Goal: Communication & Community: Answer question/provide support

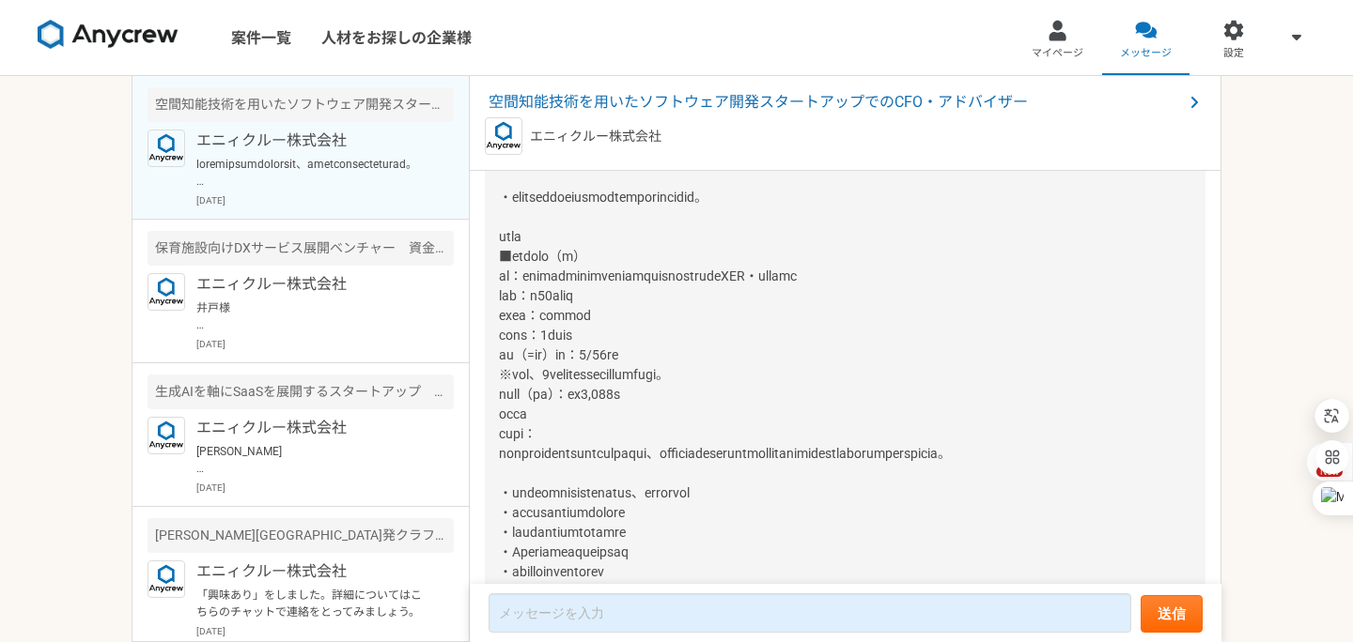
scroll to position [1906, 0]
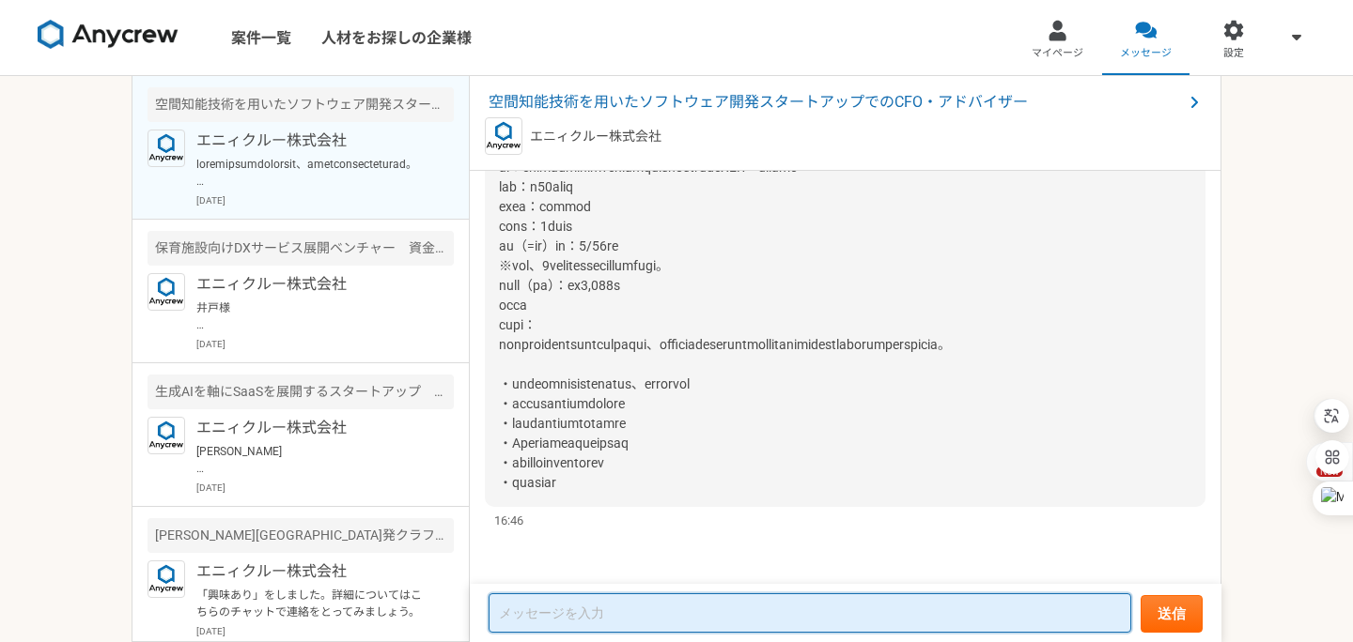
click at [539, 611] on textarea at bounding box center [809, 613] width 642 height 39
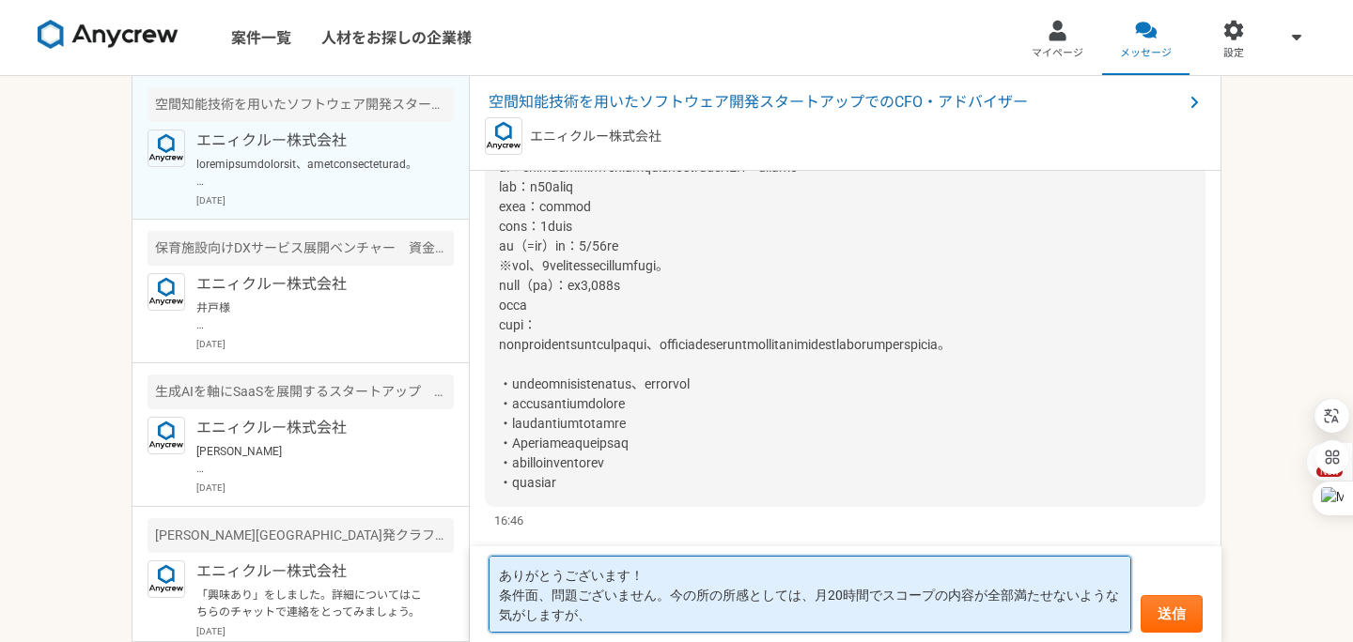
click at [837, 591] on textarea "ありがとうございます！ 条件面、問題ございません。今の所の所感としては、月20時間でスコープの内容が全部満たせないような気がしますが、" at bounding box center [809, 594] width 642 height 77
click at [896, 602] on textarea "ありがとうございます！ 条件面、問題ございません。今の所の所感としては、月20時間でスコープの内容が全部満たせないような気がしますが、" at bounding box center [809, 594] width 642 height 77
drag, startPoint x: 873, startPoint y: 595, endPoint x: 889, endPoint y: 608, distance: 20.7
click at [889, 608] on textarea "ありがとうございます！ 条件面、問題ございません。今の所の所感としては、月20時間でスコープの内容が全部満たせないような気がしますが、" at bounding box center [809, 594] width 642 height 77
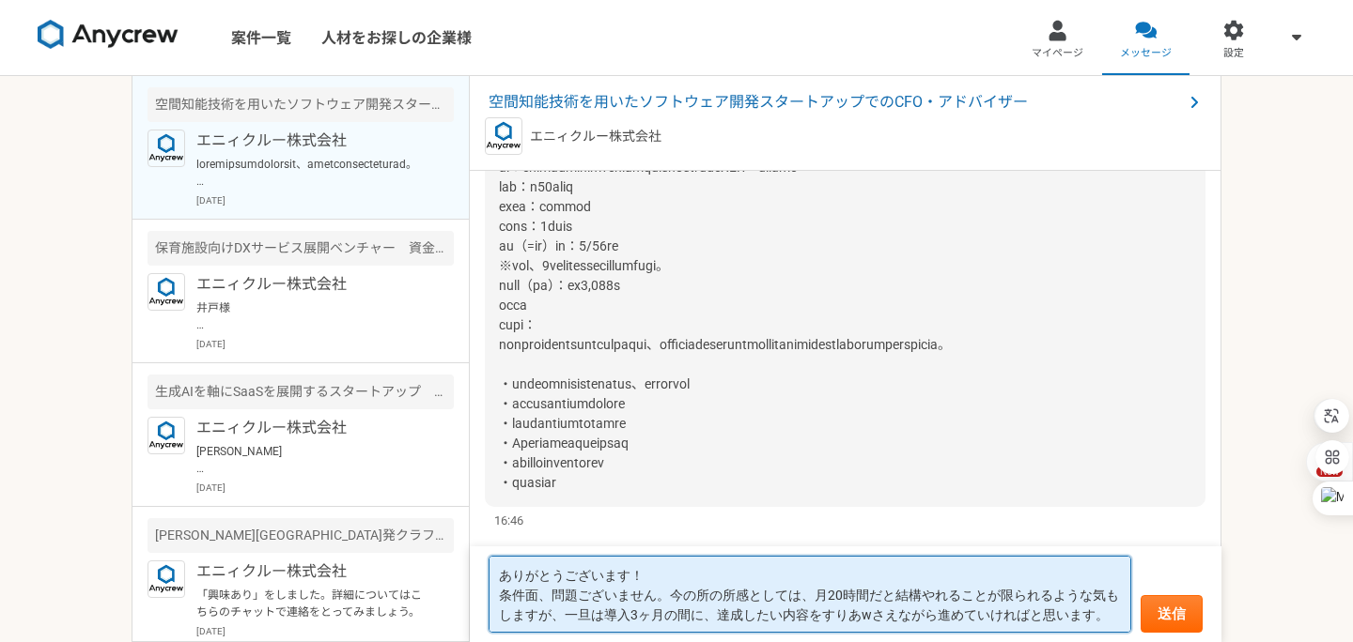
drag, startPoint x: 861, startPoint y: 615, endPoint x: 883, endPoint y: 615, distance: 21.6
click at [883, 615] on textarea "ありがとうございます！ 条件面、問題ございません。今の所の所感としては、月20時間だと結構やれることが限られるような気もしますが、一旦は導入3ヶ月の間に、達成…" at bounding box center [809, 594] width 642 height 77
click at [1107, 617] on textarea "ありがとうございます！ 条件面、問題ございません。今の所の所感としては、月20時間だと結構やれることが限られるような気もしますが、一旦は導入3ヶ月の間に、達成…" at bounding box center [809, 594] width 642 height 77
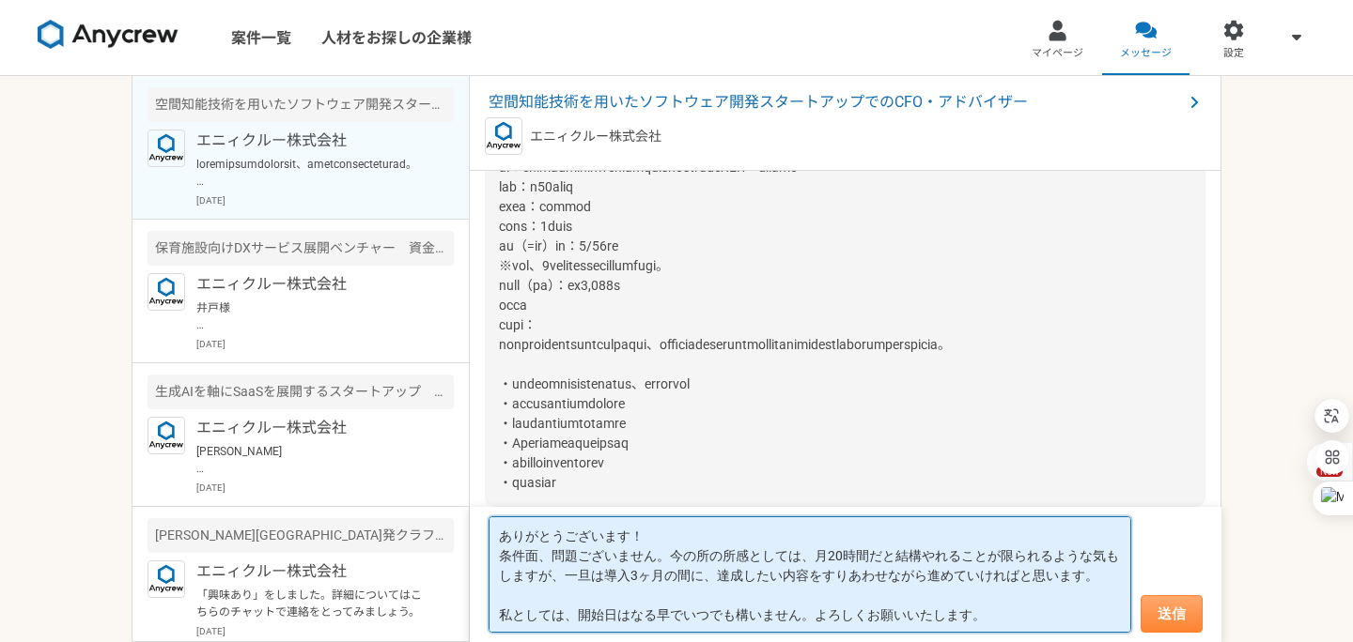
type textarea "ありがとうございます！ 条件面、問題ございません。今の所の所感としては、月20時間だと結構やれることが限られるような気もしますが、一旦は導入3ヶ月の間に、達成…"
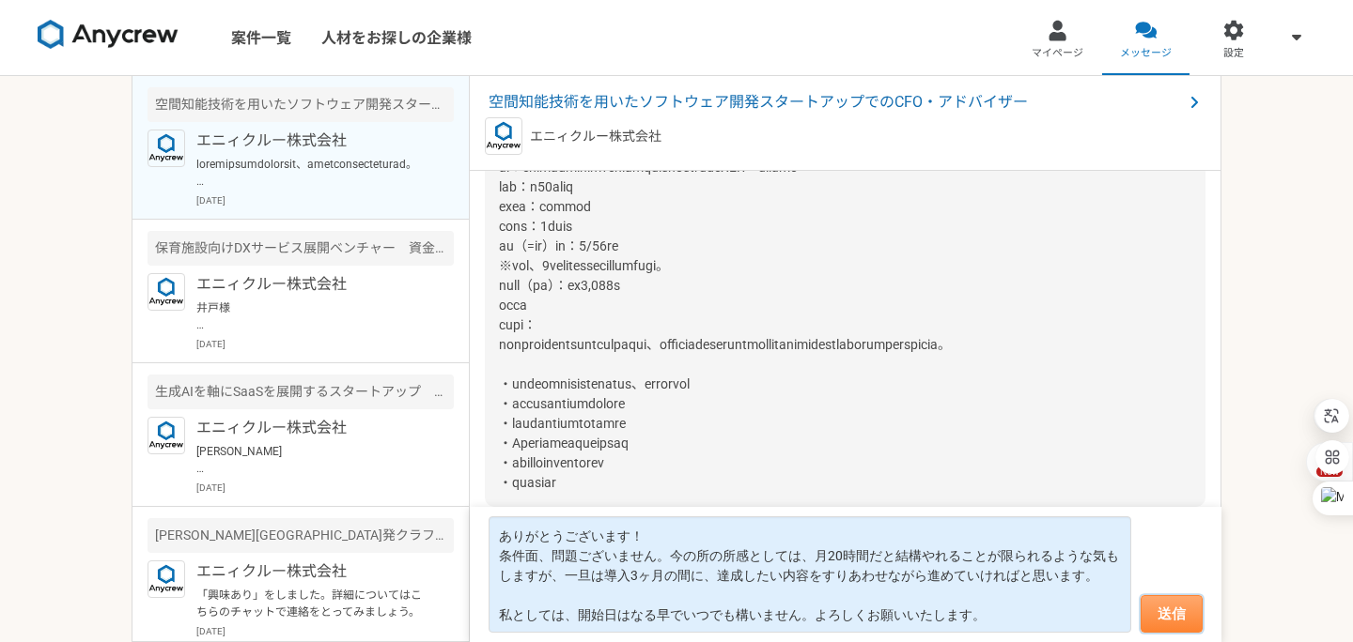
click at [1158, 612] on button "送信" at bounding box center [1171, 614] width 62 height 38
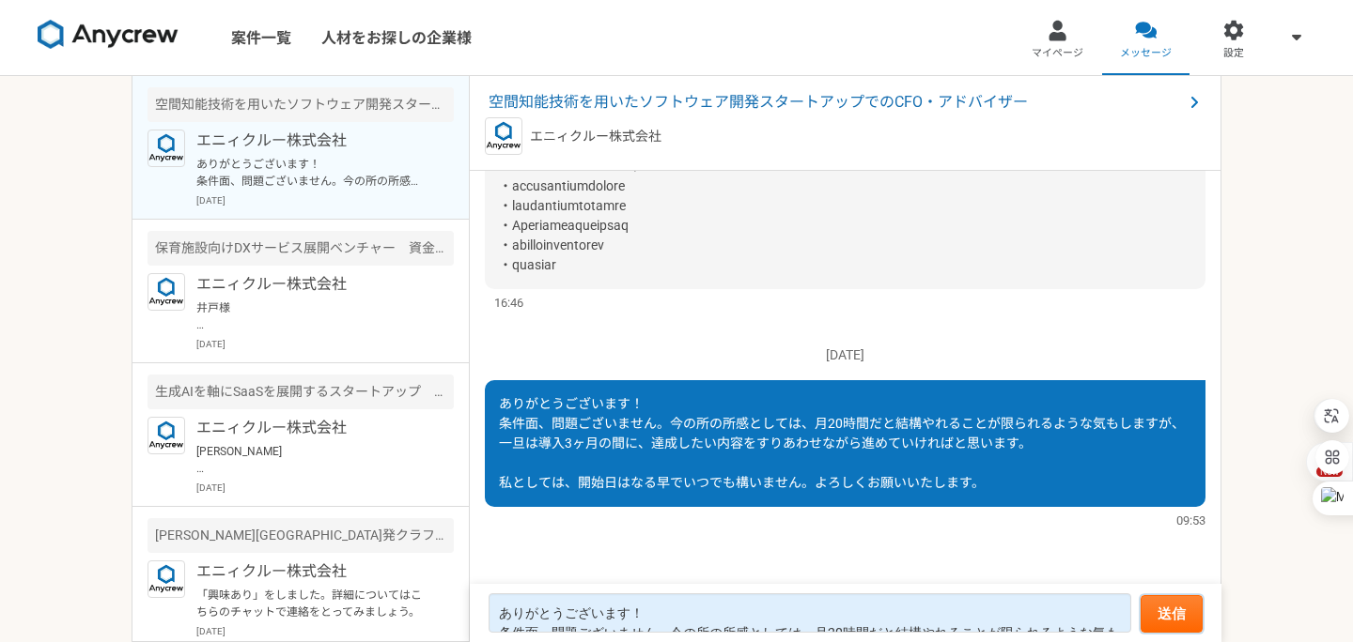
scroll to position [1921, 0]
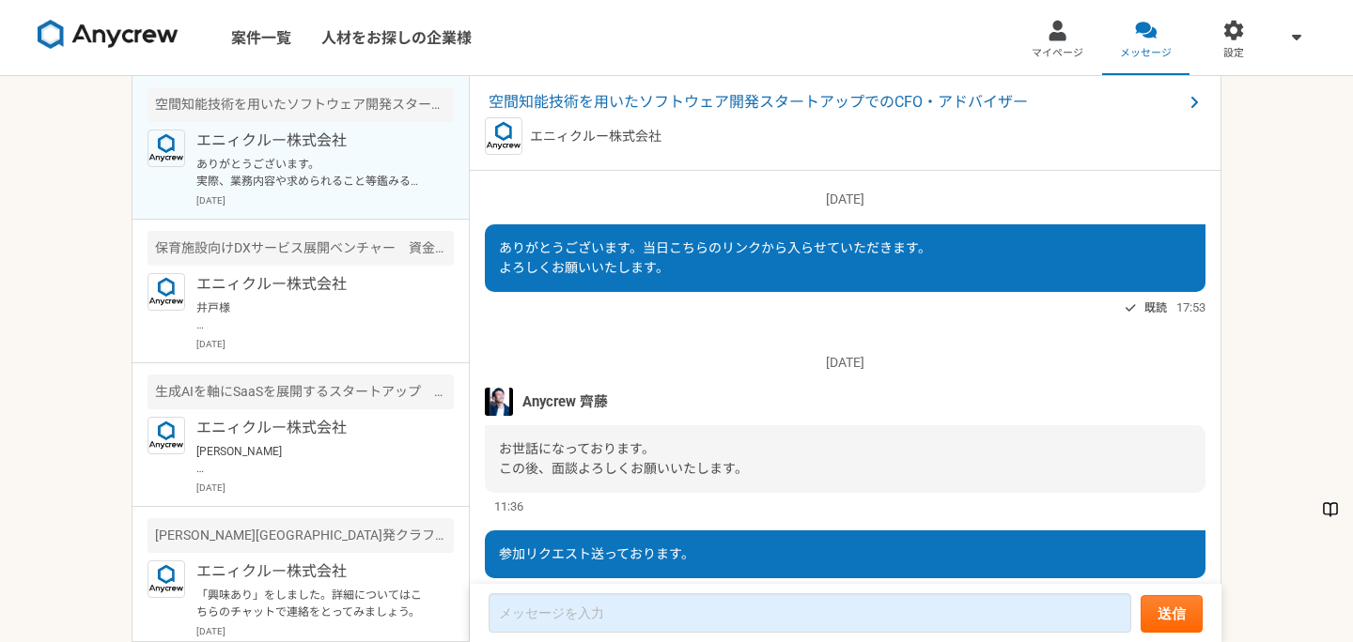
scroll to position [1827, 0]
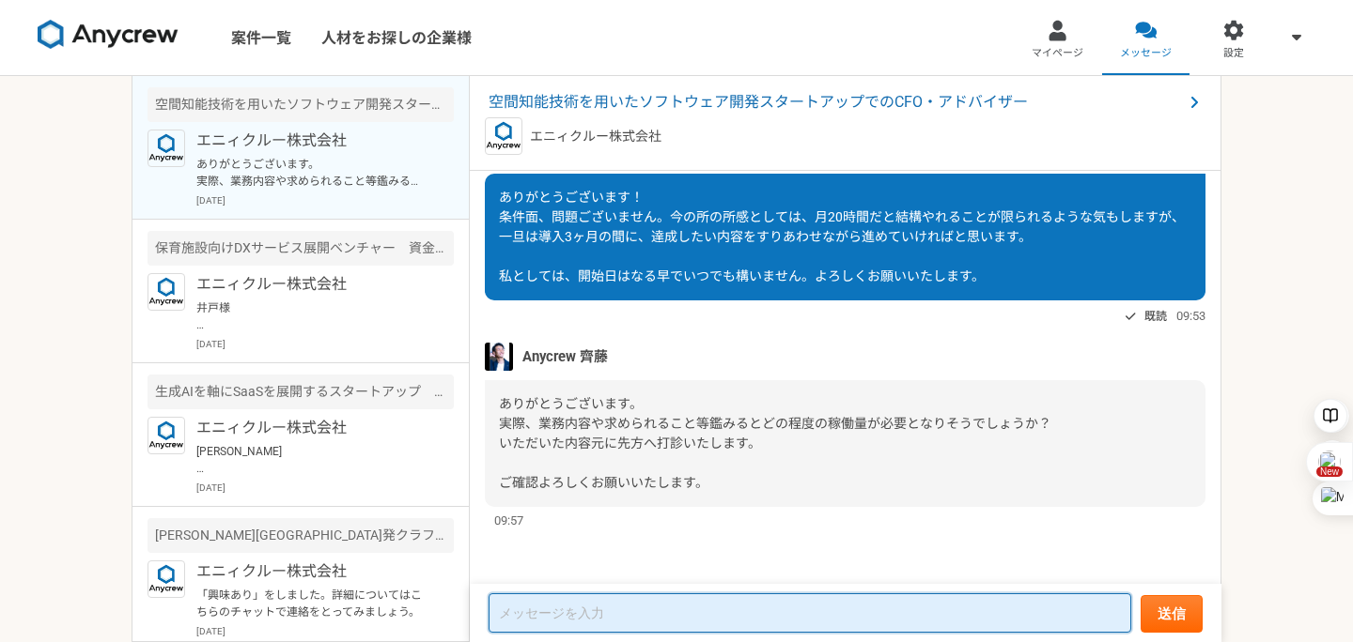
click at [582, 614] on textarea at bounding box center [809, 613] width 642 height 39
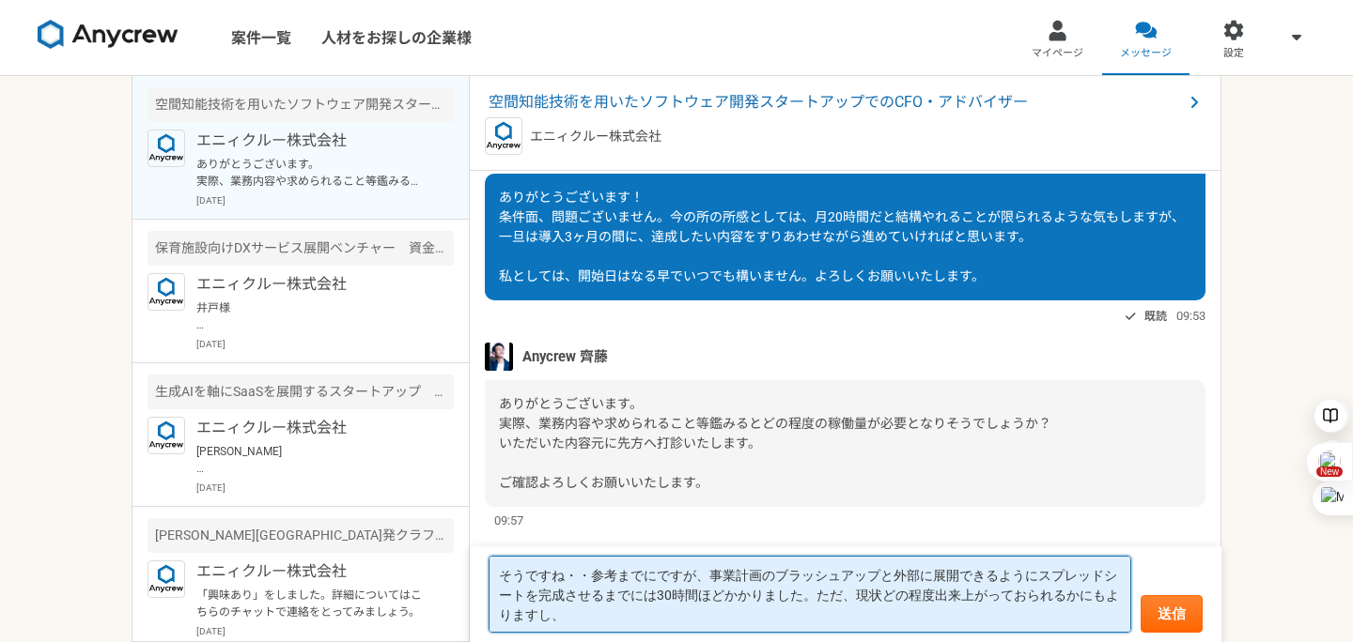
click at [703, 572] on textarea "そうですね・・参考までにですが、事業計画のブラッシュアップと外部に展開できるようにスプレッドシートを完成させるまでには30時間ほどかかりました。ただ、現状どの…" at bounding box center [809, 594] width 642 height 77
click at [678, 617] on textarea "そうですね・・参考までにですが、別の会社さんの事業計画のブラッシュアップと外部に展開できるようにスプレッドシートを完成させるまでには30時間ほどかかりました。…" at bounding box center [809, 594] width 642 height 77
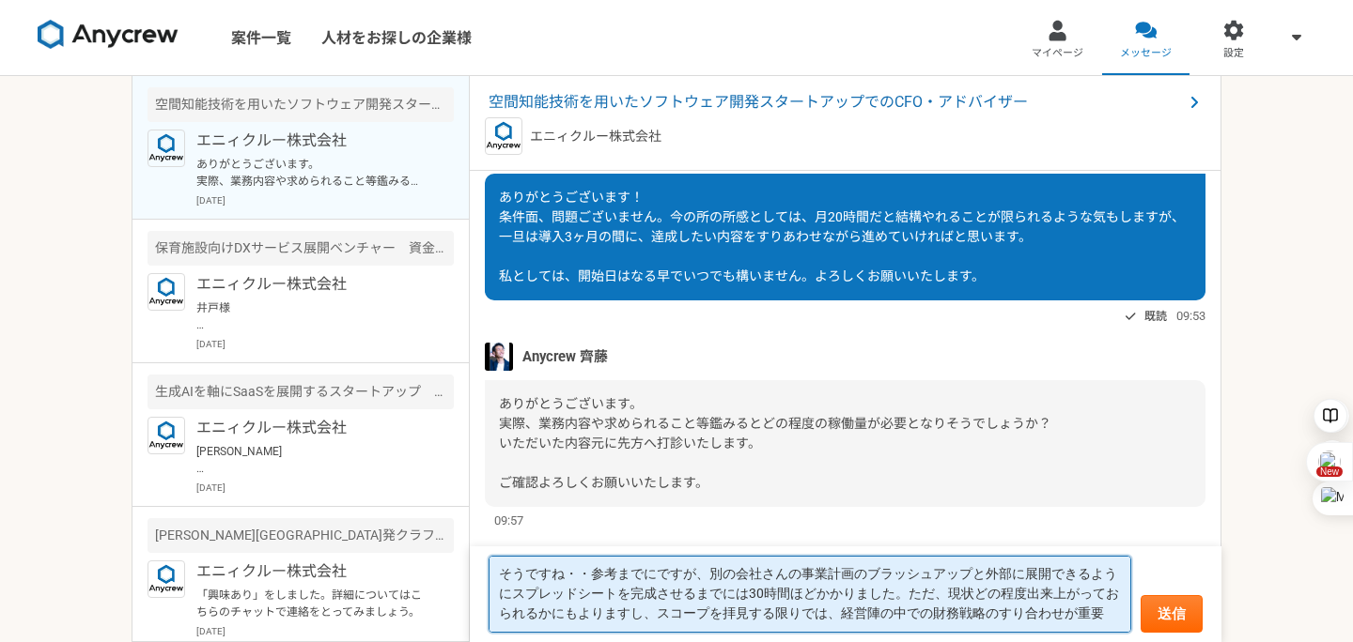
scroll to position [0, 0]
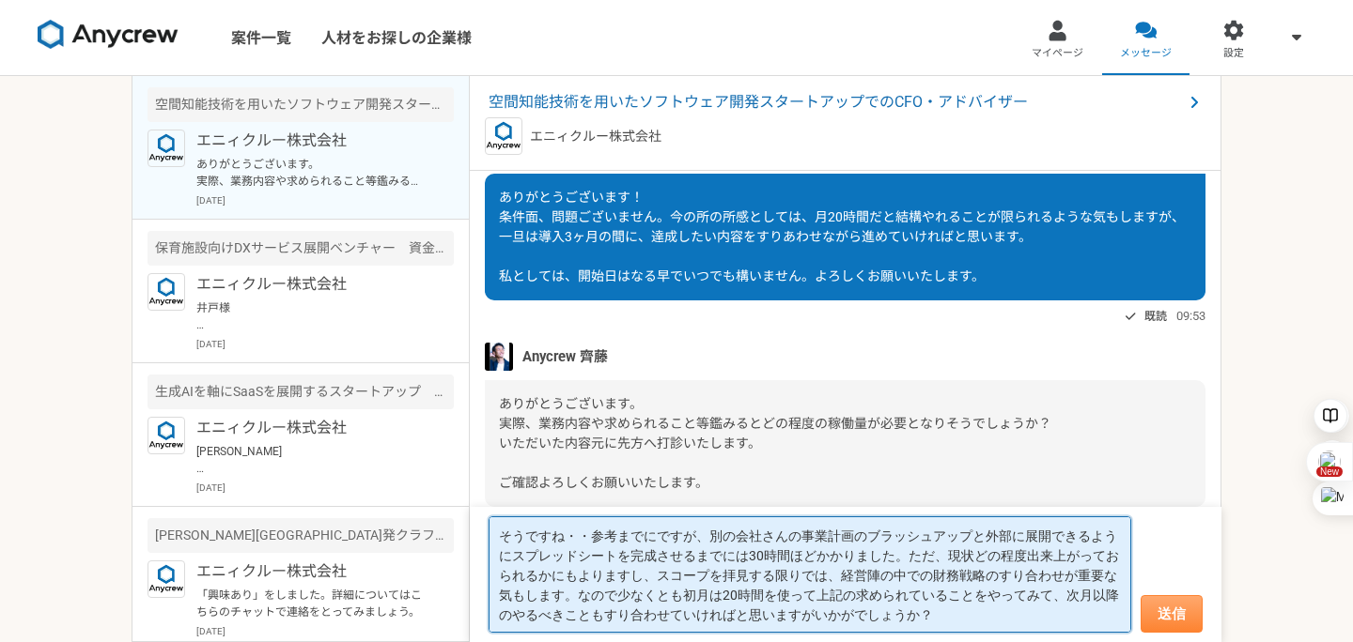
type textarea "そうですね・・参考までにですが、別の会社さんの事業計画のブラッシュアップと外部に展開できるようにスプレッドシートを完成させるまでには30時間ほどかかりました。…"
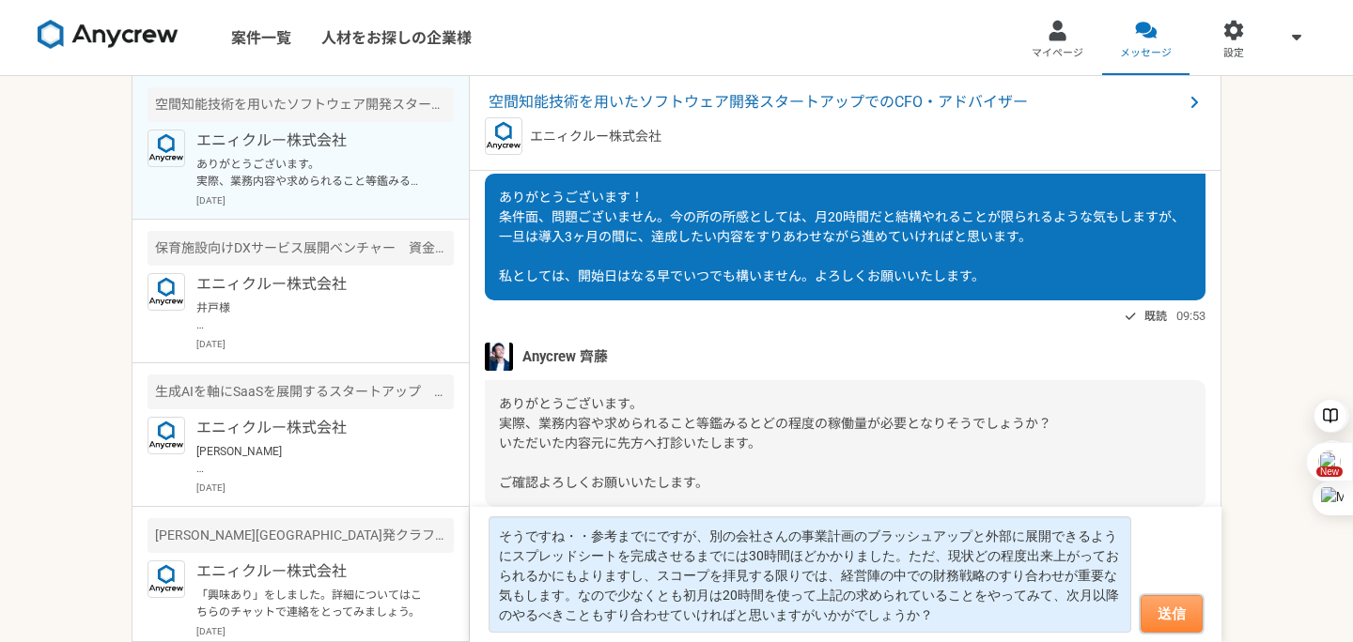
click at [1181, 607] on button "送信" at bounding box center [1171, 614] width 62 height 38
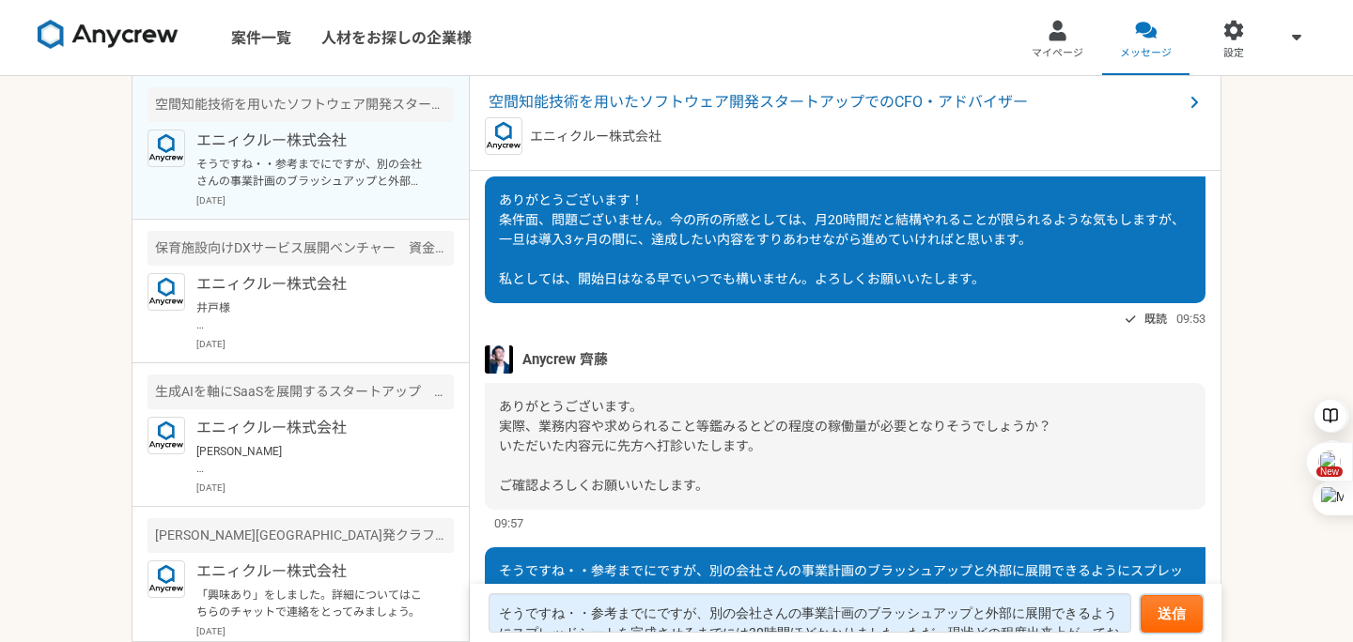
scroll to position [1828, 0]
